Goal: Task Accomplishment & Management: Manage account settings

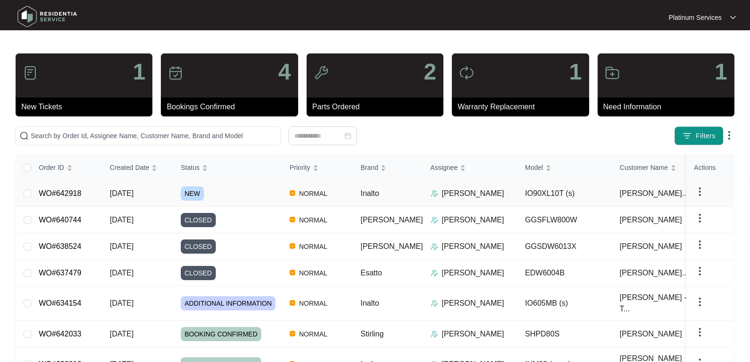
click at [194, 194] on span "NEW" at bounding box center [192, 194] width 23 height 14
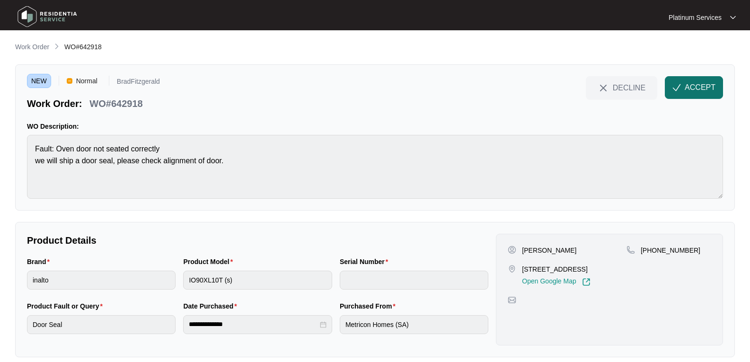
click at [722, 81] on button "ACCEPT" at bounding box center [694, 87] width 58 height 23
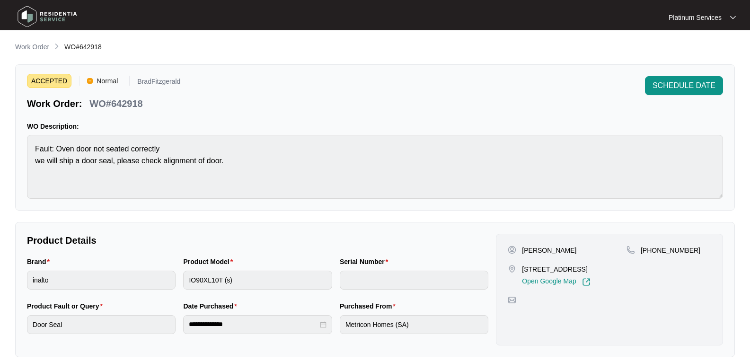
drag, startPoint x: 593, startPoint y: 251, endPoint x: 519, endPoint y: 250, distance: 73.4
click at [519, 250] on div "[PERSON_NAME] [STREET_ADDRESS], Open Google Map" at bounding box center [567, 266] width 119 height 41
click at [601, 254] on div "[PERSON_NAME]" at bounding box center [567, 250] width 119 height 9
drag, startPoint x: 602, startPoint y: 249, endPoint x: 522, endPoint y: 253, distance: 80.1
click at [522, 253] on div "[PERSON_NAME]" at bounding box center [567, 250] width 119 height 9
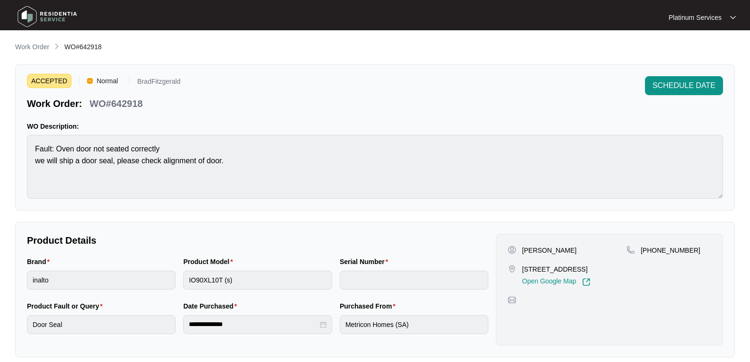
copy p "[PERSON_NAME]"
drag, startPoint x: 568, startPoint y: 279, endPoint x: 27, endPoint y: 211, distance: 545.0
click at [521, 272] on div "[STREET_ADDRESS] Open Google Map" at bounding box center [567, 276] width 119 height 22
copy p "[STREET_ADDRESS]"
drag, startPoint x: 699, startPoint y: 250, endPoint x: 642, endPoint y: 251, distance: 56.8
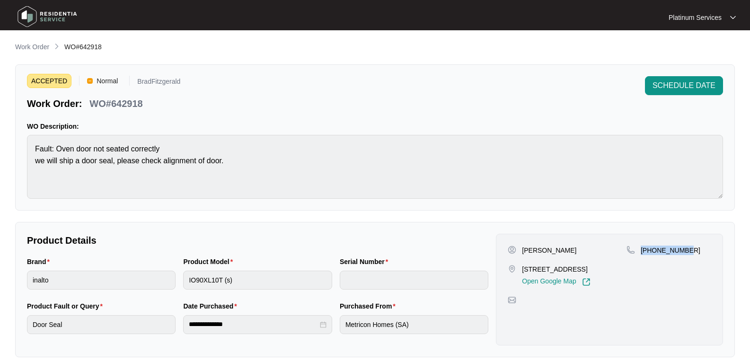
click at [642, 251] on div "[PHONE_NUMBER]" at bounding box center [669, 250] width 85 height 9
copy p "[PHONE_NUMBER]"
click at [22, 147] on div "ACCEPTED Normal BradFitzgerald Work Order: WO#642918 SCHEDULE DATE WO Descripti…" at bounding box center [375, 137] width 720 height 146
click at [136, 101] on p "WO#642918" at bounding box center [115, 103] width 53 height 13
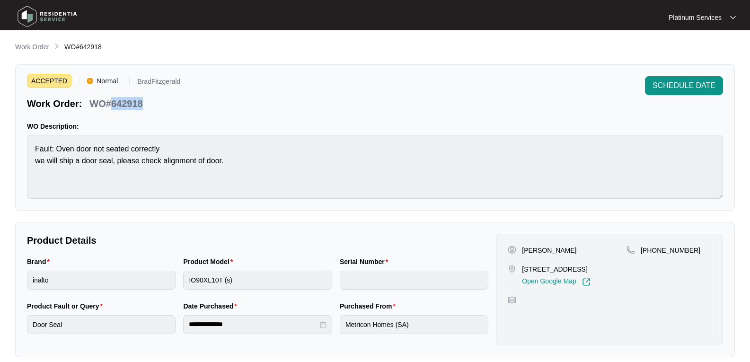
copy p "642918"
click at [156, 278] on div "Brand inalto Product Model IO90XL10T (s) Serial Number" at bounding box center [257, 279] width 469 height 44
click at [0, 282] on html "**********" at bounding box center [375, 314] width 750 height 628
click at [5, 278] on main "**********" at bounding box center [375, 314] width 750 height 628
click at [41, 15] on img at bounding box center [47, 16] width 66 height 28
